Goal: Transaction & Acquisition: Purchase product/service

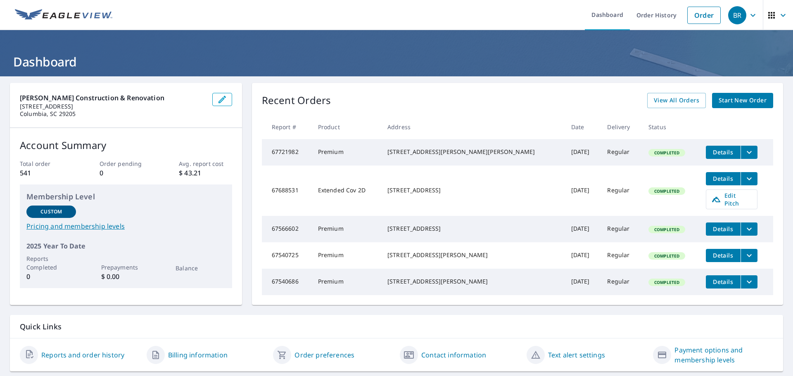
click at [718, 95] on span "Start New Order" at bounding box center [742, 100] width 48 height 10
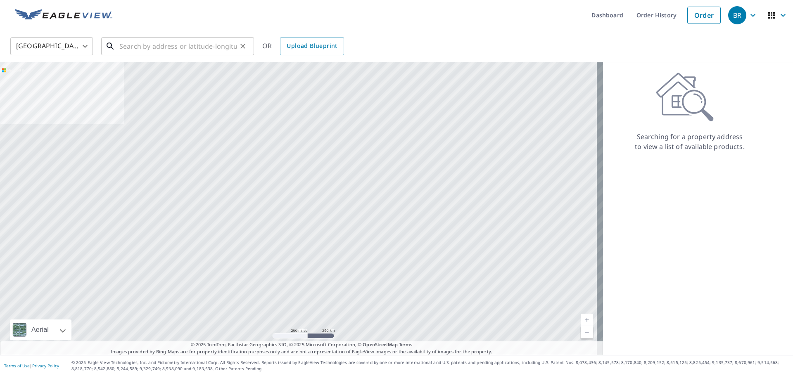
click at [165, 47] on input "text" at bounding box center [178, 46] width 118 height 23
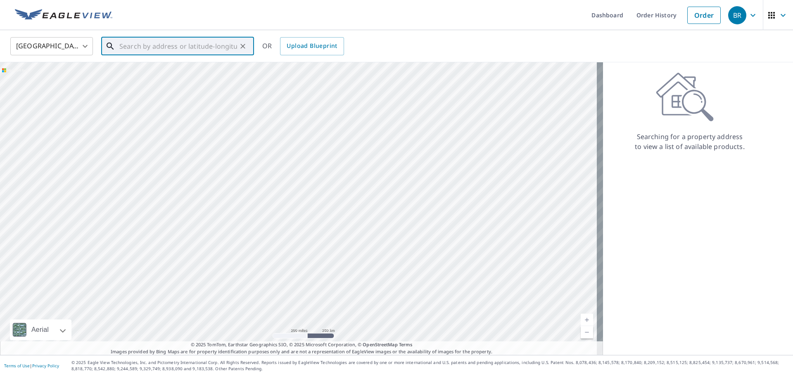
click at [211, 43] on input "text" at bounding box center [178, 46] width 118 height 23
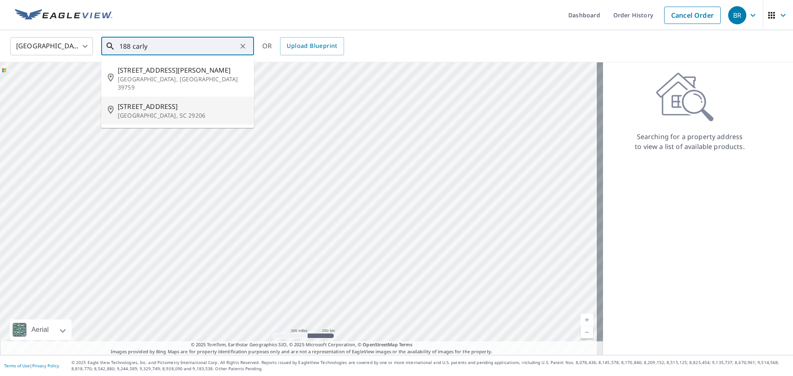
click at [142, 111] on p "[GEOGRAPHIC_DATA], SC 29206" at bounding box center [183, 115] width 130 height 8
type input "[STREET_ADDRESS]"
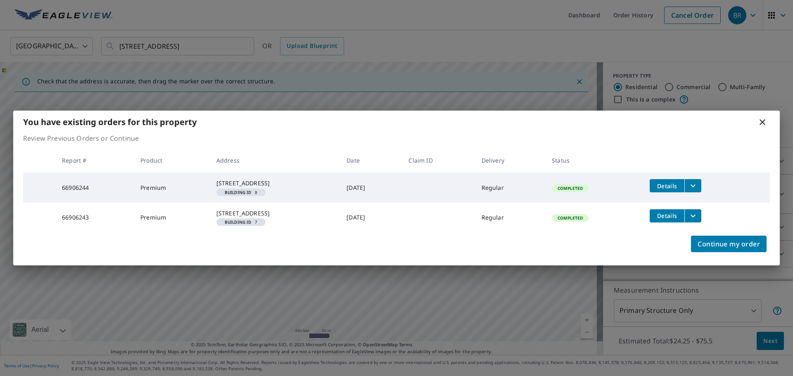
click at [764, 117] on icon at bounding box center [762, 122] width 10 height 10
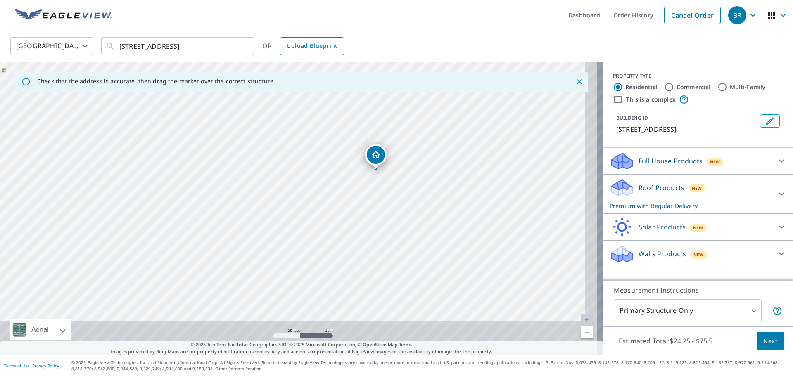
drag, startPoint x: 424, startPoint y: 249, endPoint x: 306, endPoint y: 54, distance: 228.2
click at [306, 54] on div "United States [GEOGRAPHIC_DATA] ​ [STREET_ADDRESS] ​ OR Upload Blueprint Check …" at bounding box center [396, 192] width 793 height 325
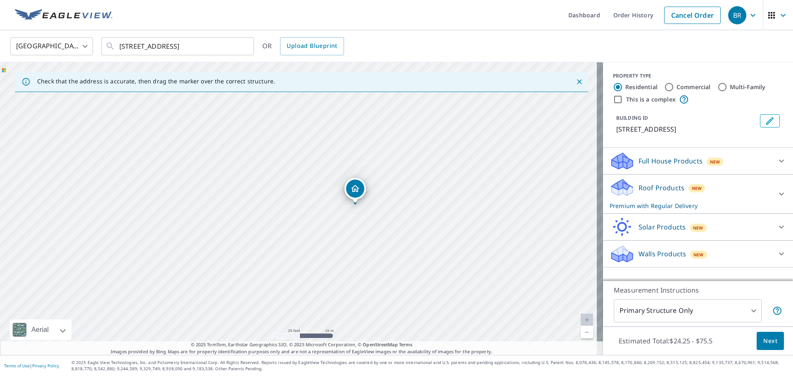
click at [288, 95] on div "[STREET_ADDRESS]" at bounding box center [301, 208] width 603 height 293
click at [748, 19] on icon "button" at bounding box center [753, 15] width 10 height 10
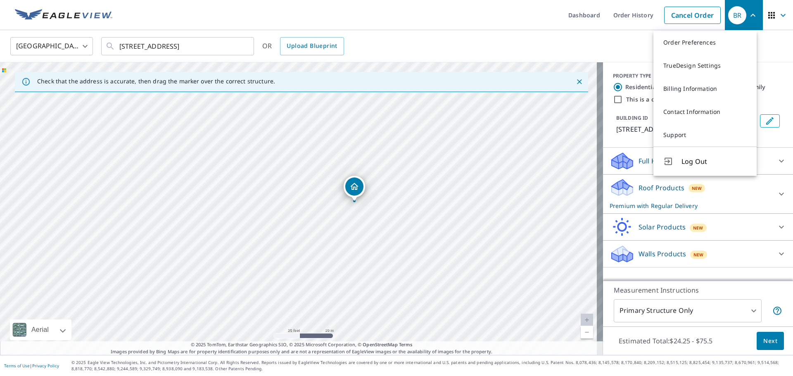
click at [728, 16] on div "BR" at bounding box center [737, 15] width 18 height 18
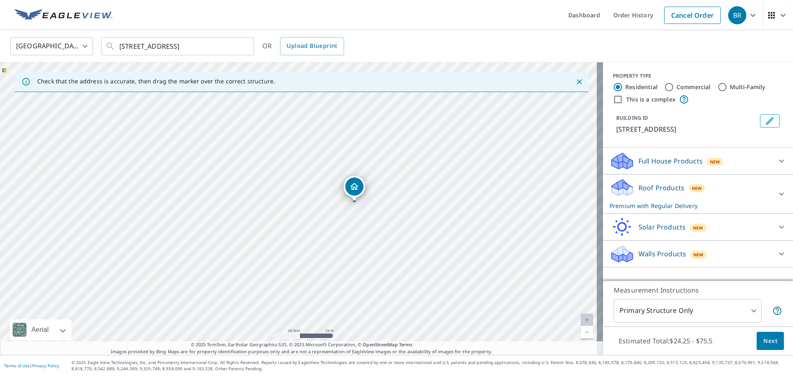
click at [728, 16] on div "BR" at bounding box center [737, 15] width 18 height 18
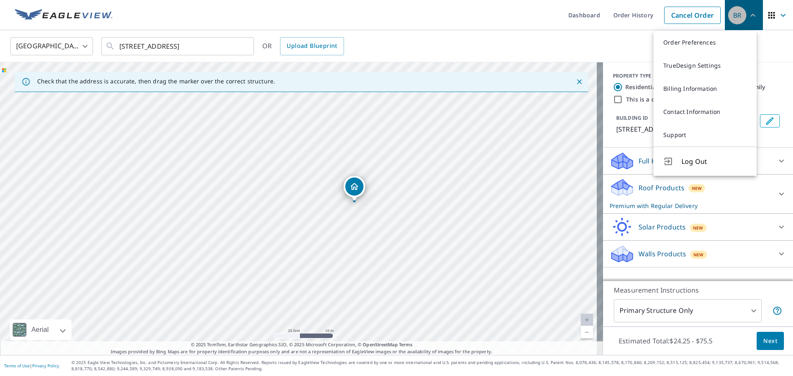
click at [731, 14] on div "BR" at bounding box center [737, 15] width 18 height 18
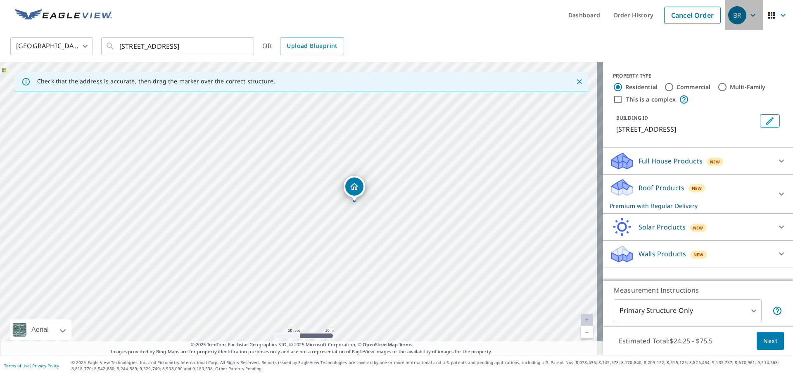
click at [731, 14] on div "BR" at bounding box center [737, 15] width 18 height 18
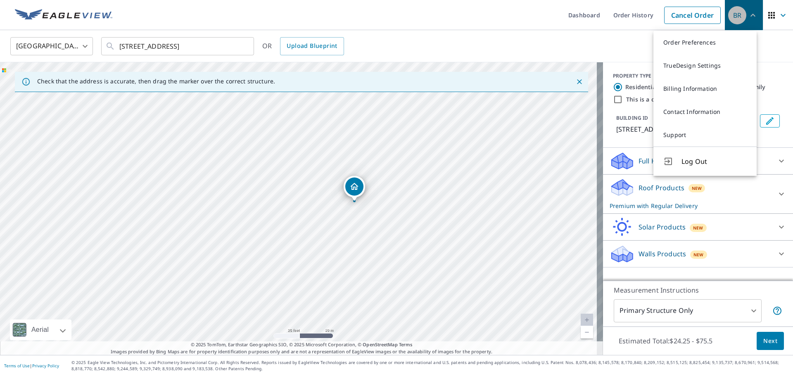
click at [731, 14] on div "BR" at bounding box center [737, 15] width 18 height 18
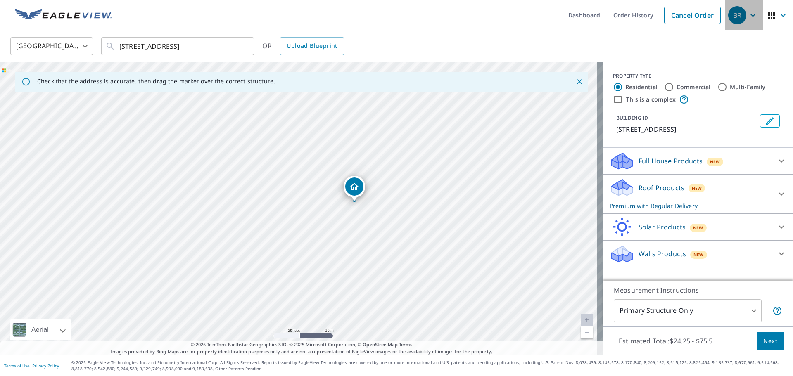
click at [728, 15] on div "BR" at bounding box center [737, 15] width 18 height 18
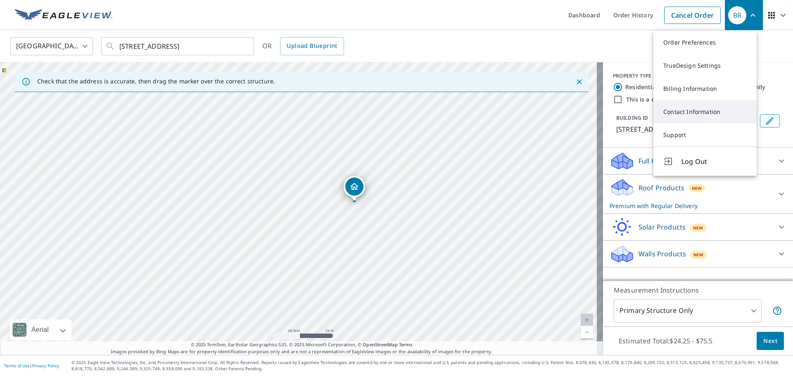
click at [693, 113] on link "Contact Information" at bounding box center [704, 111] width 103 height 23
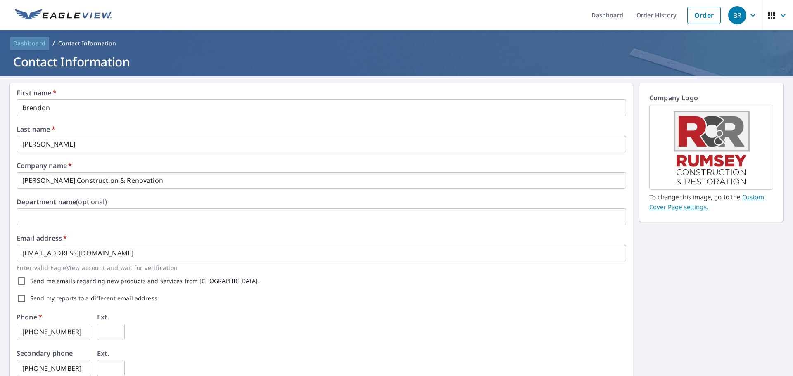
click at [30, 43] on span "Dashboard" at bounding box center [29, 43] width 33 height 8
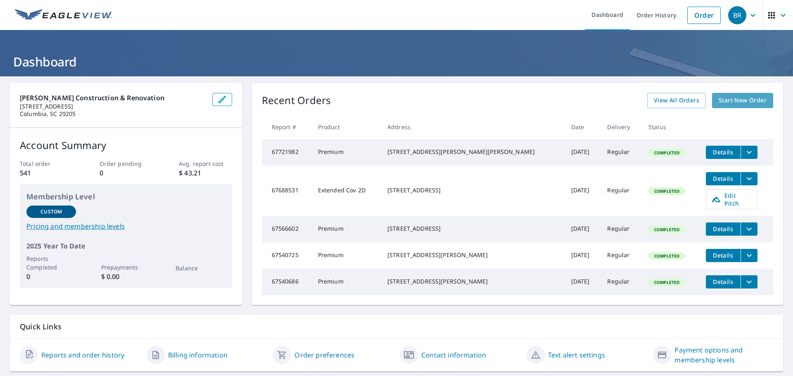
click at [731, 105] on span "Start New Order" at bounding box center [742, 100] width 48 height 10
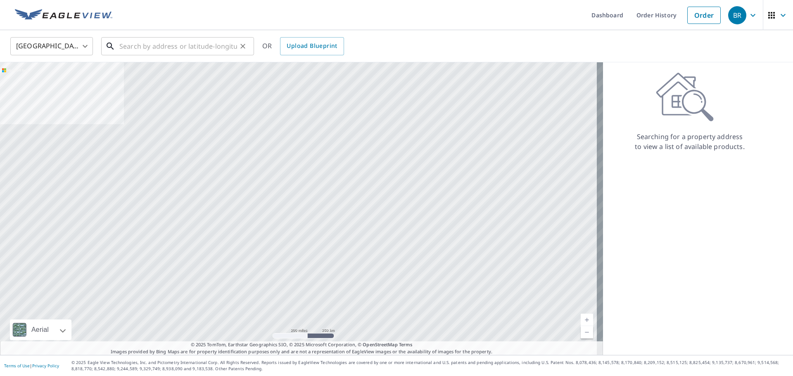
click at [178, 46] on input "text" at bounding box center [178, 46] width 118 height 23
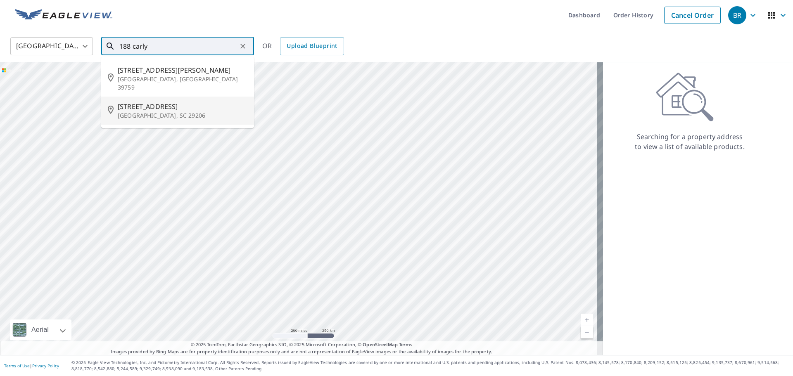
click at [156, 102] on span "[STREET_ADDRESS]" at bounding box center [183, 107] width 130 height 10
type input "[STREET_ADDRESS]"
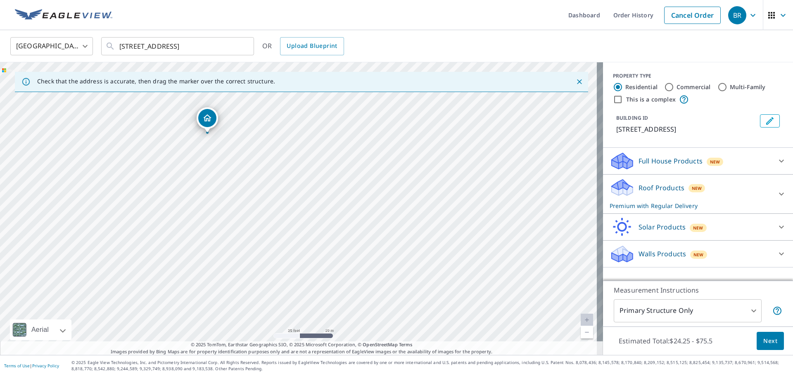
drag, startPoint x: 178, startPoint y: 160, endPoint x: 281, endPoint y: 247, distance: 134.8
click at [281, 247] on div "[STREET_ADDRESS]" at bounding box center [301, 208] width 603 height 293
drag, startPoint x: 190, startPoint y: 205, endPoint x: 252, endPoint y: 230, distance: 66.5
click at [252, 230] on div "[STREET_ADDRESS]" at bounding box center [301, 208] width 603 height 293
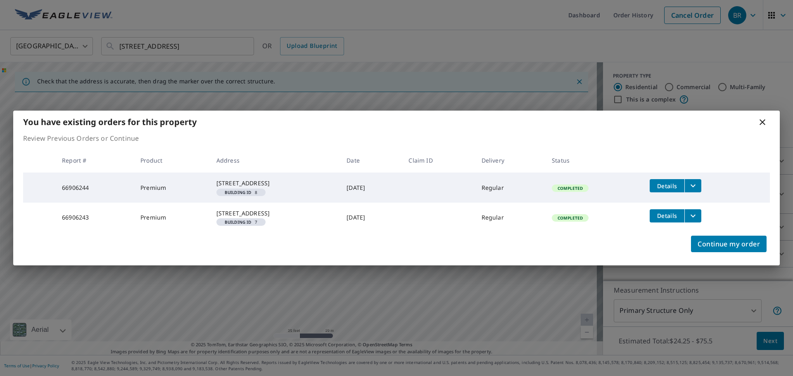
click at [519, 57] on div "You have existing orders for this property Review Previous Orders or Continue R…" at bounding box center [396, 188] width 793 height 376
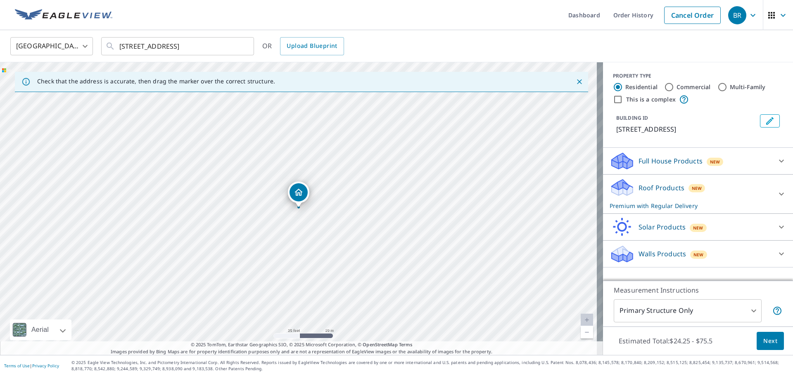
click at [732, 17] on div "BR" at bounding box center [737, 15] width 18 height 18
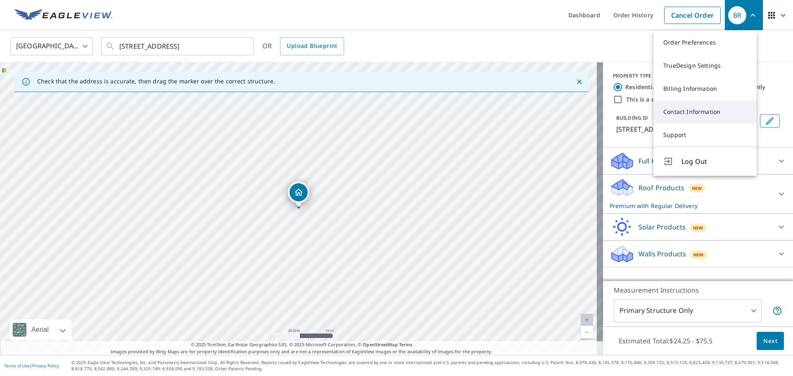
click at [690, 111] on link "Contact Information" at bounding box center [704, 111] width 103 height 23
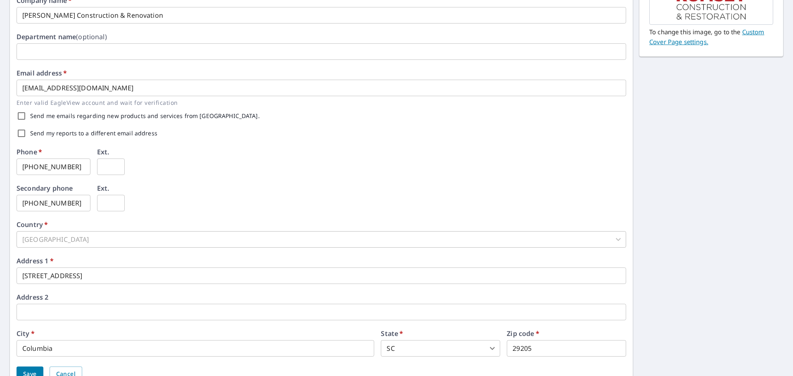
scroll to position [205, 0]
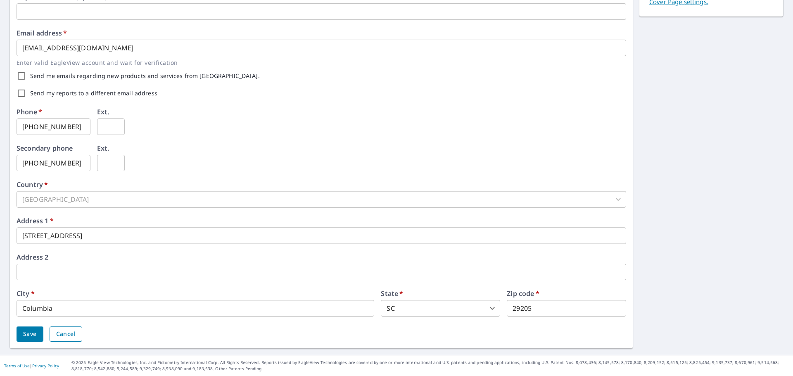
click at [57, 339] on button "Cancel" at bounding box center [66, 334] width 33 height 15
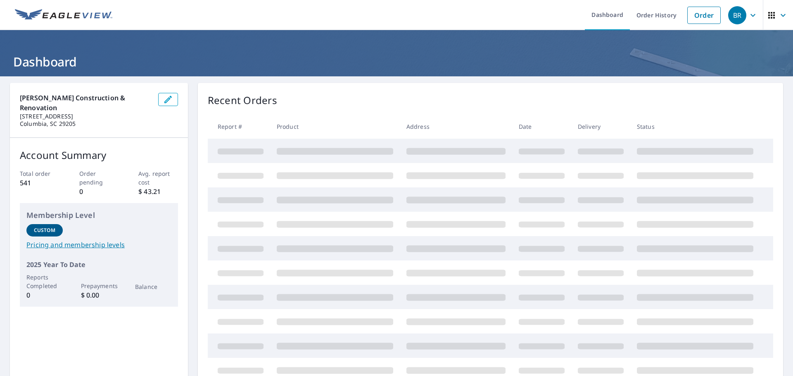
click at [90, 19] on img at bounding box center [63, 15] width 97 height 12
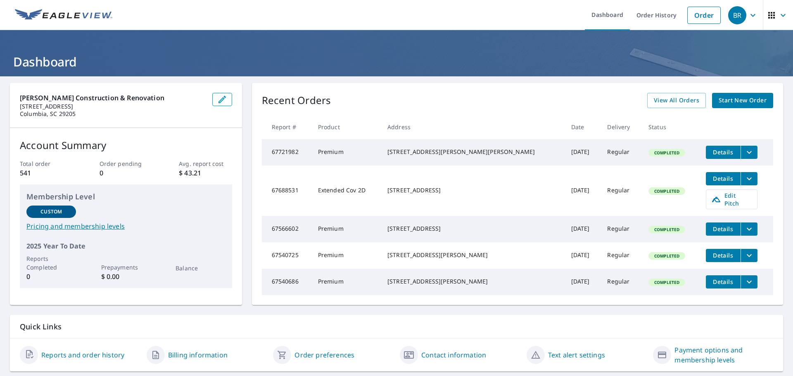
click at [720, 104] on span "Start New Order" at bounding box center [742, 100] width 48 height 10
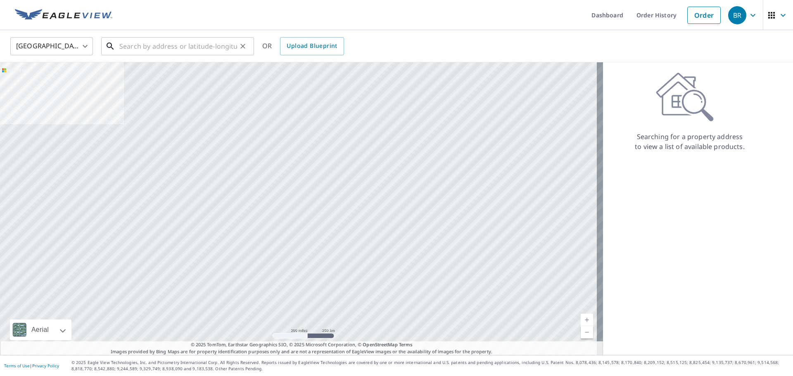
click at [175, 48] on input "text" at bounding box center [178, 46] width 118 height 23
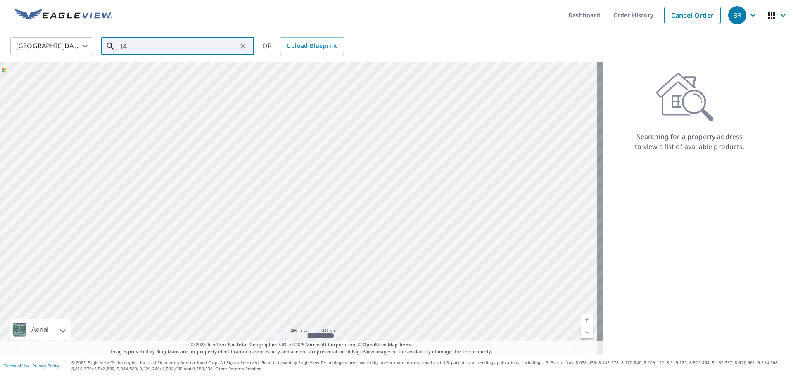
type input "1"
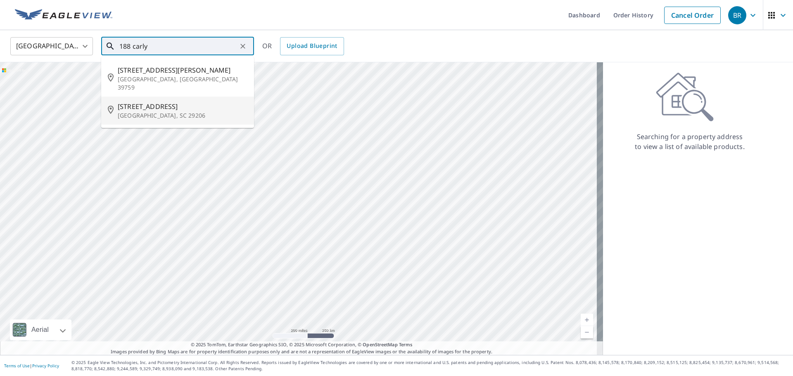
click at [152, 111] on p "[GEOGRAPHIC_DATA], SC 29206" at bounding box center [183, 115] width 130 height 8
type input "[STREET_ADDRESS]"
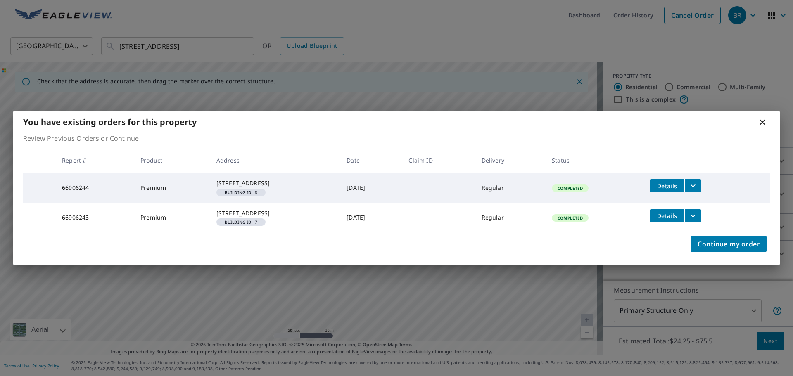
click at [764, 119] on icon at bounding box center [762, 122] width 6 height 6
